Goal: Ask a question

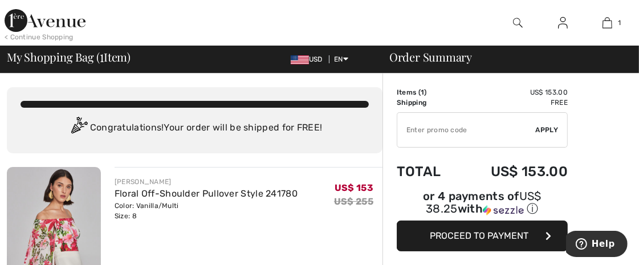
click at [603, 23] on img at bounding box center [607, 23] width 10 height 14
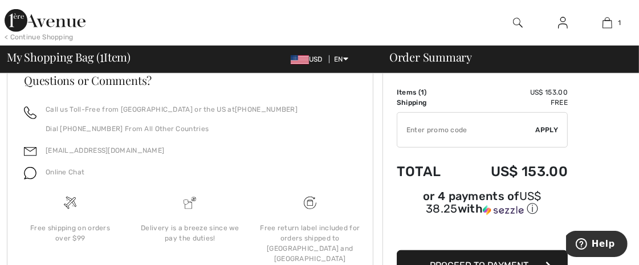
scroll to position [524, 0]
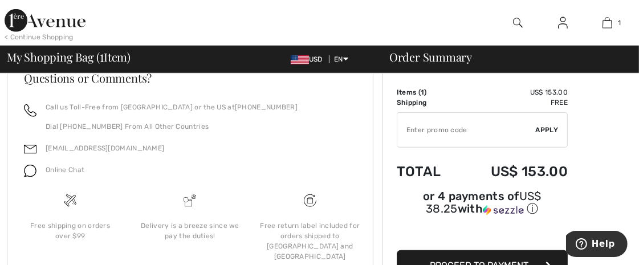
click at [54, 168] on span "Online Chat" at bounding box center [65, 170] width 39 height 8
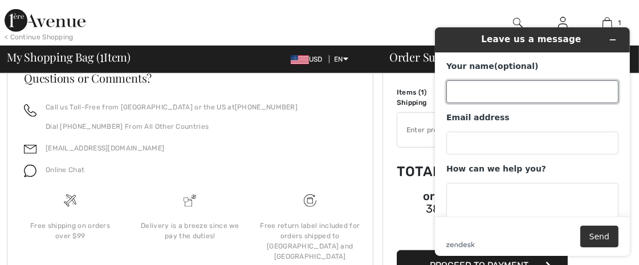
click at [486, 91] on input "Your name (optional)" at bounding box center [532, 91] width 172 height 23
type input "robin popst"
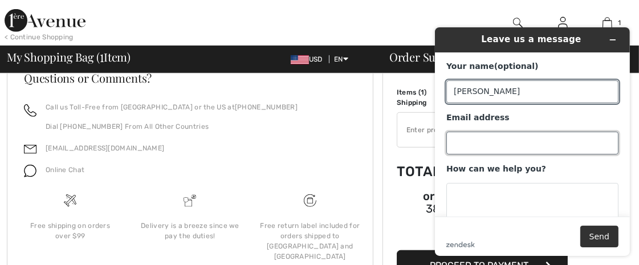
type input "rjpopst@gmail.com"
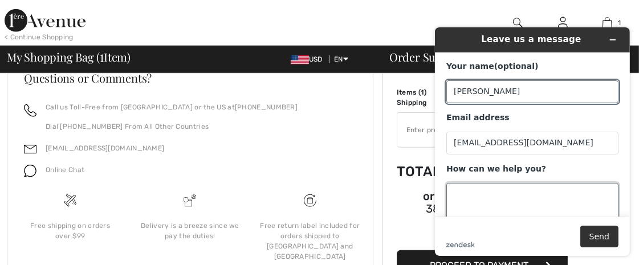
click at [474, 197] on textarea "How can we help you?" at bounding box center [532, 215] width 172 height 64
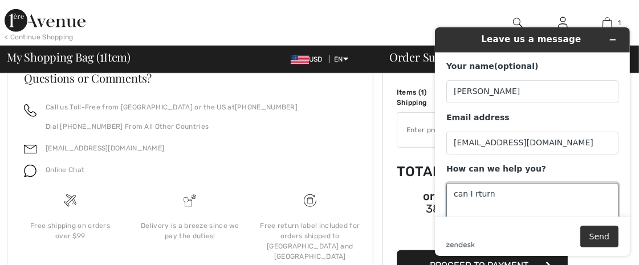
click at [475, 196] on textarea "can I rturn" at bounding box center [532, 215] width 172 height 64
click at [498, 196] on textarea "can I return" at bounding box center [532, 215] width 172 height 64
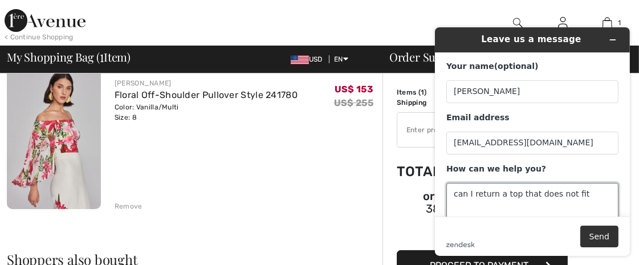
scroll to position [101, 0]
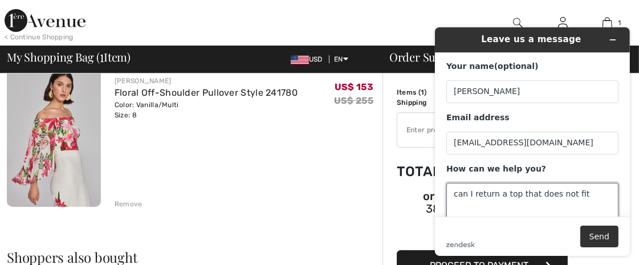
drag, startPoint x: 549, startPoint y: 166, endPoint x: 560, endPoint y: 164, distance: 10.5
click at [552, 164] on div "How can we help you? can I return a top that does not fit" at bounding box center [532, 205] width 172 height 83
click at [575, 196] on textarea "can I return a top that does not fit" at bounding box center [532, 215] width 172 height 64
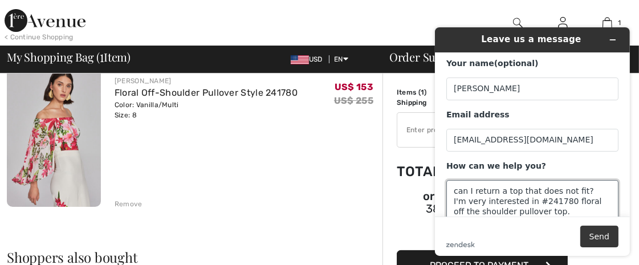
type textarea "can I return a top that does not fit? I'm very interested in #241780 floral off…"
click at [604, 243] on button "Send" at bounding box center [599, 237] width 38 height 22
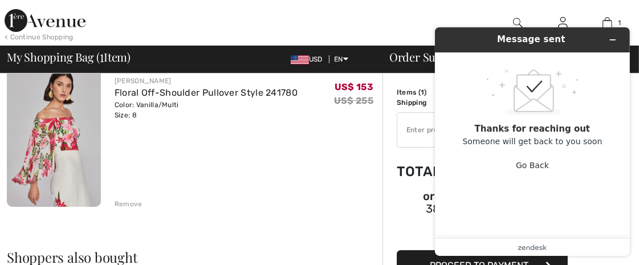
click at [328, 149] on div "JOSEPH RIBKOFF Floral Off-Shoulder Pullover Style 241780 Color: Vanilla/Multi S…" at bounding box center [249, 137] width 268 height 143
